Goal: Transaction & Acquisition: Purchase product/service

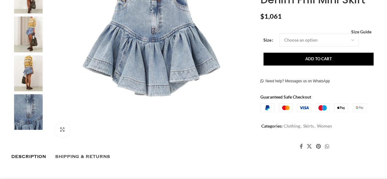
scroll to position [153, 0]
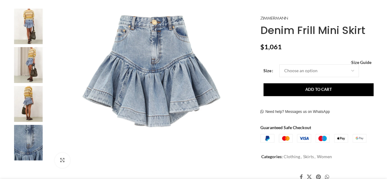
click at [138, 83] on img at bounding box center [151, 71] width 203 height 203
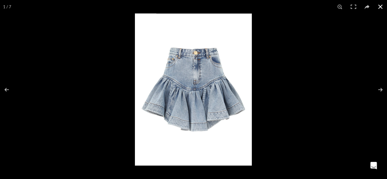
scroll to position [0, 0]
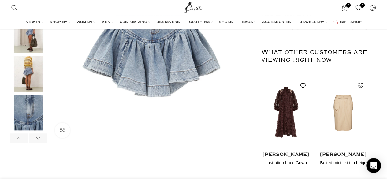
scroll to position [122, 0]
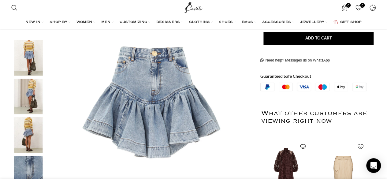
click at [26, 126] on img "4 / 7" at bounding box center [28, 135] width 37 height 36
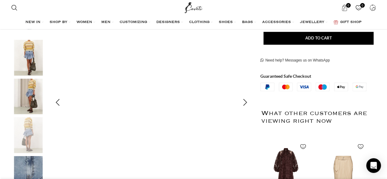
click at [142, 83] on img "4 / 7" at bounding box center [151, 102] width 203 height 203
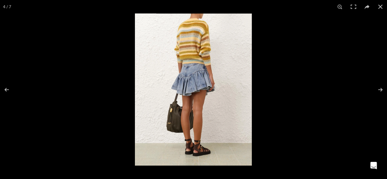
click at [197, 74] on img at bounding box center [193, 89] width 117 height 152
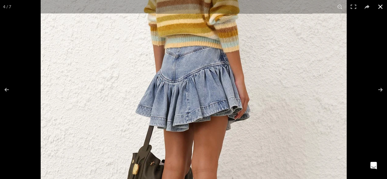
scroll to position [0, 129]
click at [378, 90] on button at bounding box center [376, 89] width 21 height 31
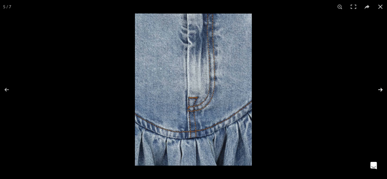
click at [379, 90] on button at bounding box center [376, 89] width 21 height 31
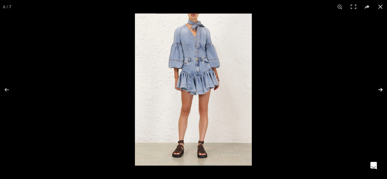
click at [379, 90] on button at bounding box center [376, 89] width 21 height 31
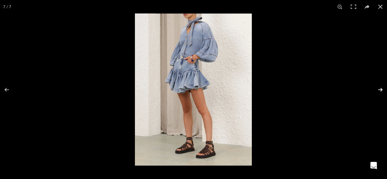
click at [379, 90] on button at bounding box center [376, 89] width 21 height 31
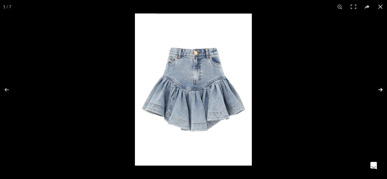
click at [379, 90] on button at bounding box center [376, 89] width 21 height 31
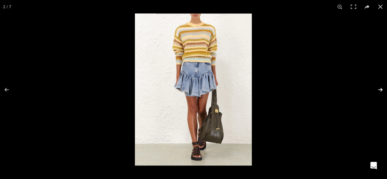
click at [379, 90] on button at bounding box center [376, 89] width 21 height 31
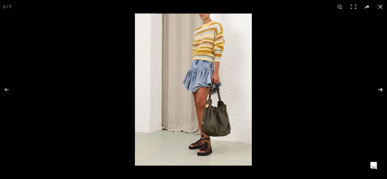
click at [379, 90] on button at bounding box center [376, 89] width 21 height 31
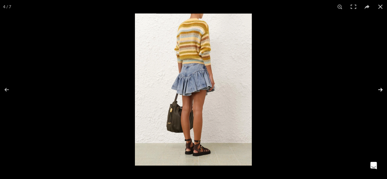
click at [379, 90] on button at bounding box center [376, 89] width 21 height 31
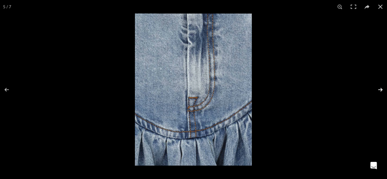
click at [379, 90] on button at bounding box center [376, 89] width 21 height 31
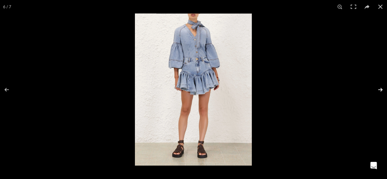
scroll to position [0, 193]
click at [379, 90] on button at bounding box center [376, 89] width 21 height 31
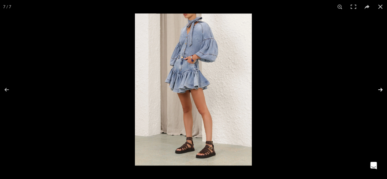
click at [379, 90] on button at bounding box center [376, 89] width 21 height 31
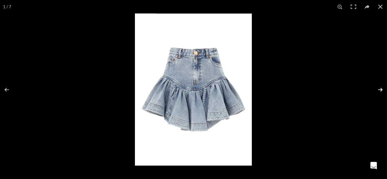
click at [379, 90] on button at bounding box center [376, 89] width 21 height 31
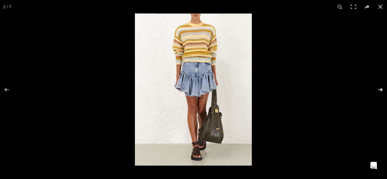
click at [379, 89] on button at bounding box center [376, 89] width 21 height 31
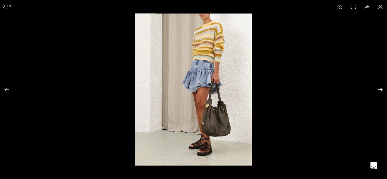
click at [379, 89] on button at bounding box center [376, 89] width 21 height 31
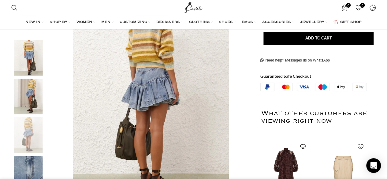
scroll to position [31, 0]
